Goal: Check status

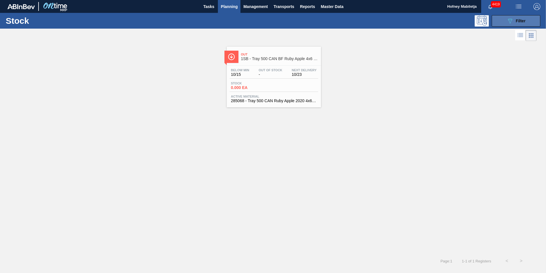
click at [524, 19] on span "Filter" at bounding box center [521, 21] width 10 height 5
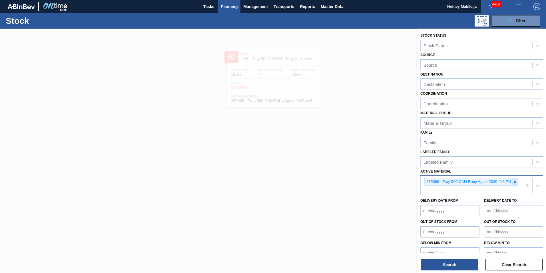
click at [516, 180] on icon at bounding box center [515, 182] width 4 height 4
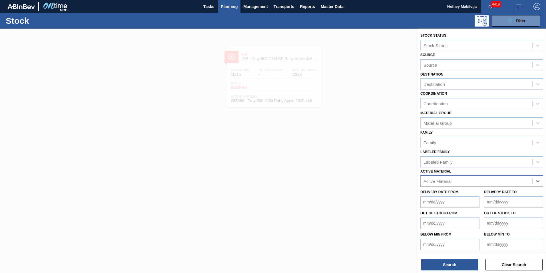
paste Material "285125"
type Material "285125"
click at [476, 193] on div "285125 - Shrinkfilm B/C MXD Vod & Guarana Can" at bounding box center [482, 195] width 123 height 11
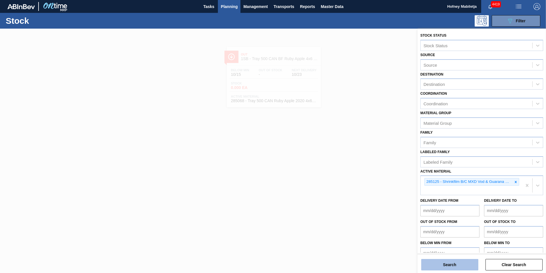
click at [456, 265] on button "Search" at bounding box center [450, 264] width 57 height 11
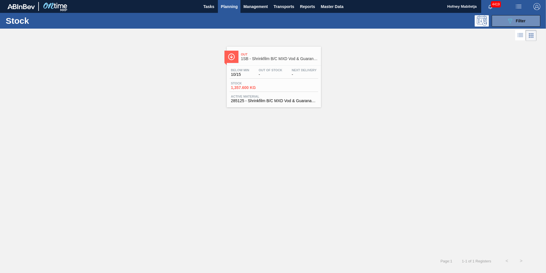
click at [281, 80] on div "Below Min 10/15 Out Of Stock - Next Delivery - Stock 1,357.600 KG Active Materi…" at bounding box center [274, 84] width 94 height 39
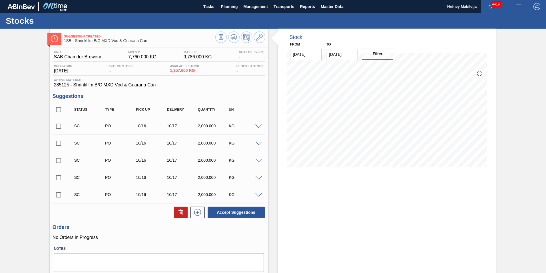
click at [58, 195] on input "checkbox" at bounding box center [59, 195] width 12 height 12
click at [220, 212] on button "Accept Suggestions" at bounding box center [236, 211] width 57 height 11
checkbox input "false"
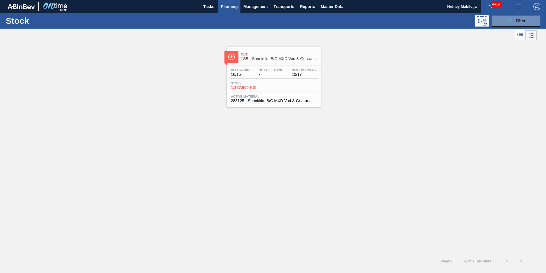
drag, startPoint x: 535, startPoint y: 20, endPoint x: 510, endPoint y: 48, distance: 37.2
click at [536, 20] on button "089F7B8B-B2A5-4AFE-B5C0-19BA573D28AC Filter" at bounding box center [516, 20] width 49 height 11
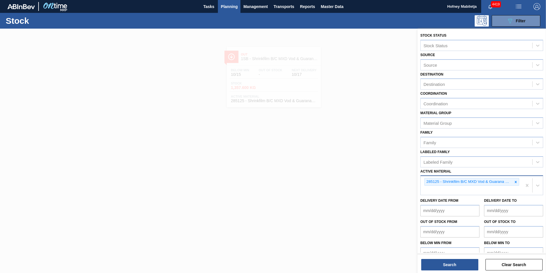
click at [516, 181] on icon at bounding box center [516, 182] width 4 height 4
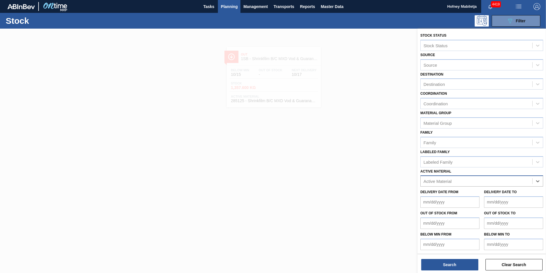
paste Material "284577"
type Material "284577"
click at [471, 195] on div "284577 - Shrink Print 500 CAN Vogue PU" at bounding box center [482, 195] width 123 height 11
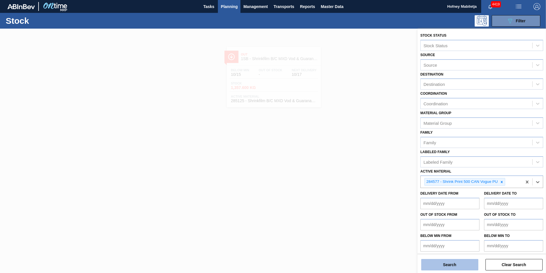
click at [455, 268] on button "Search" at bounding box center [450, 264] width 57 height 11
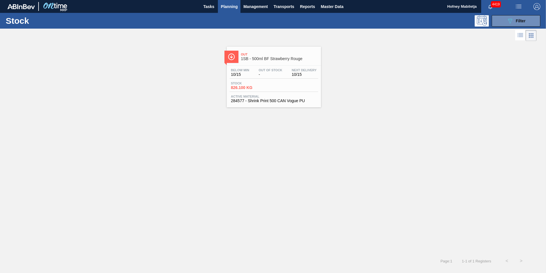
click at [272, 83] on div "Stock 826.100 KG" at bounding box center [274, 86] width 89 height 10
